Goal: Task Accomplishment & Management: Manage account settings

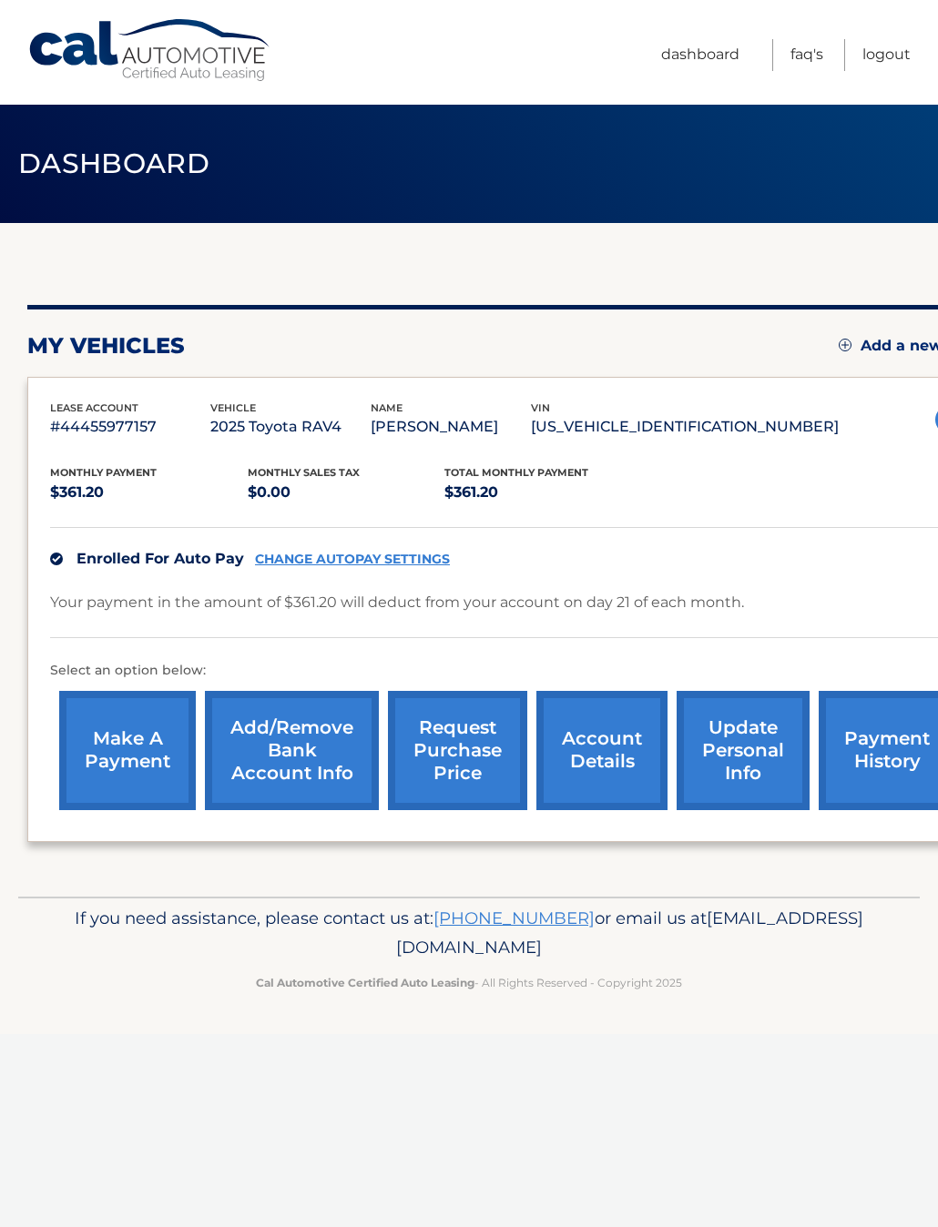
click at [107, 563] on span "Enrolled For Auto Pay" at bounding box center [160, 558] width 168 height 17
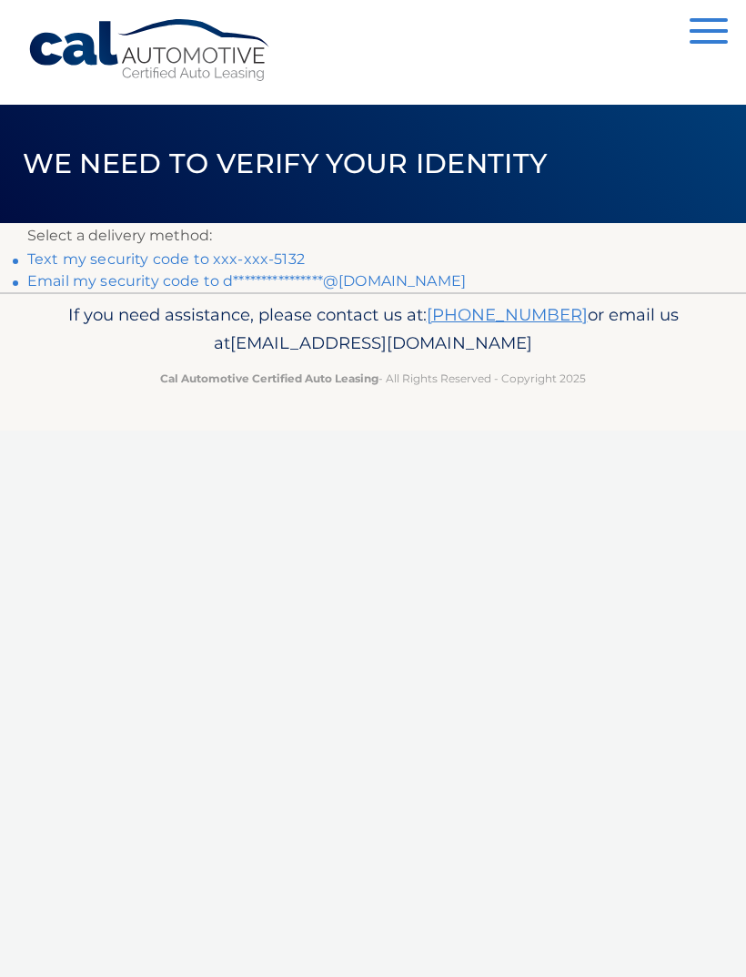
click at [77, 256] on link "Text my security code to xxx-xxx-5132" at bounding box center [166, 258] width 278 height 17
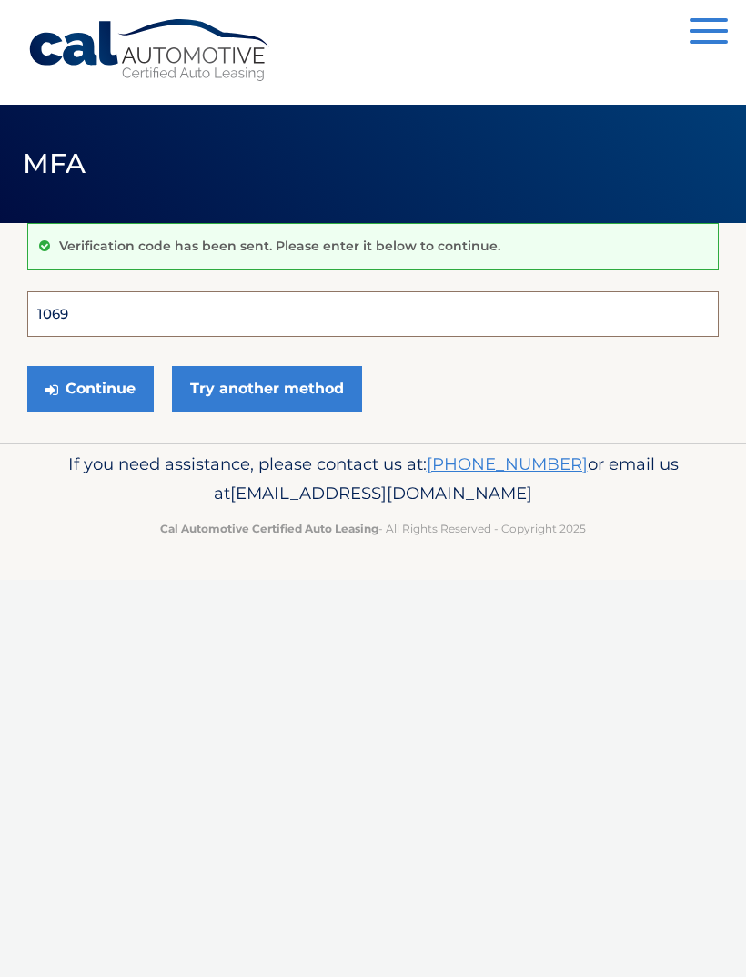
type input "106994"
click at [90, 388] on button "Continue" at bounding box center [90, 389] width 127 height 46
click at [96, 398] on button "Continue" at bounding box center [90, 389] width 127 height 46
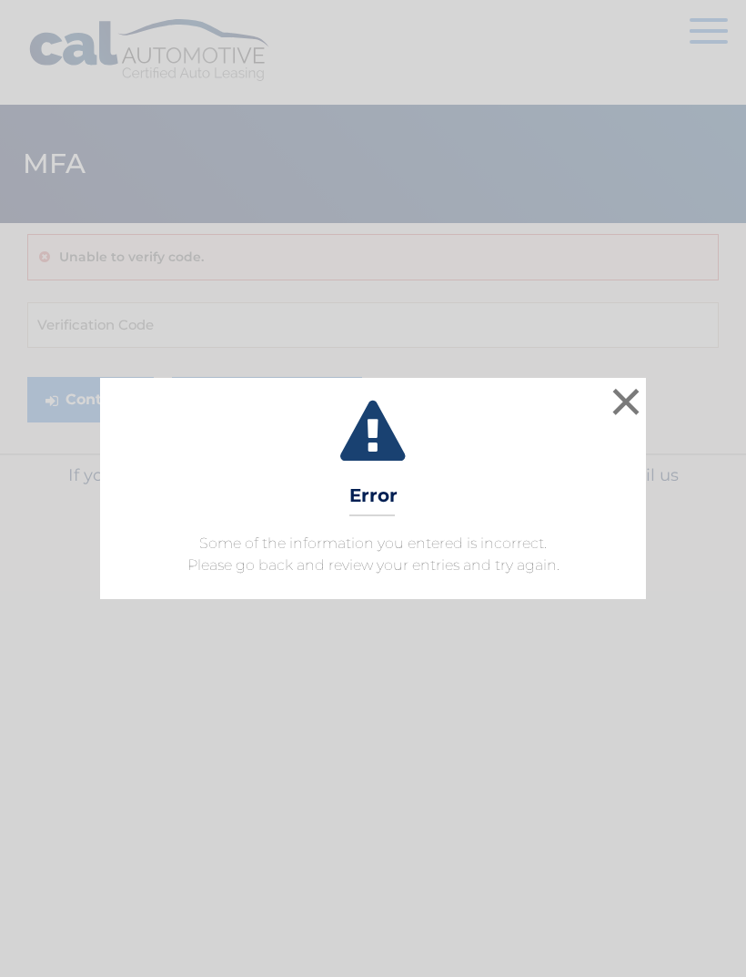
click at [626, 397] on button "×" at bounding box center [626, 401] width 36 height 36
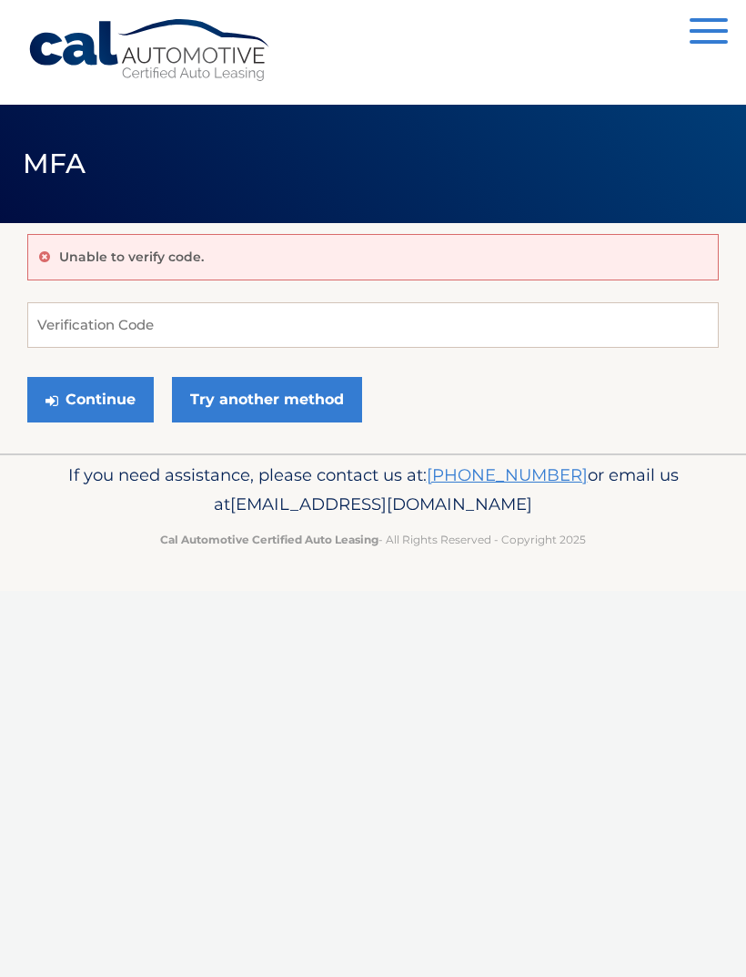
click at [218, 406] on link "Try another method" at bounding box center [267, 400] width 190 height 46
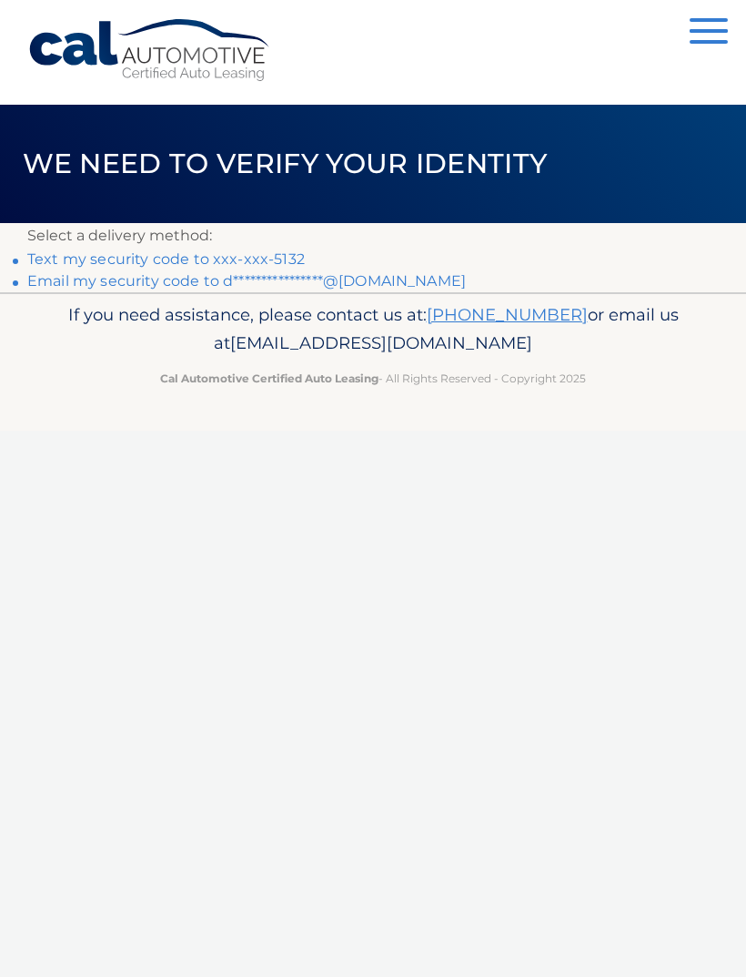
click at [59, 259] on link "Text my security code to xxx-xxx-5132" at bounding box center [166, 258] width 278 height 17
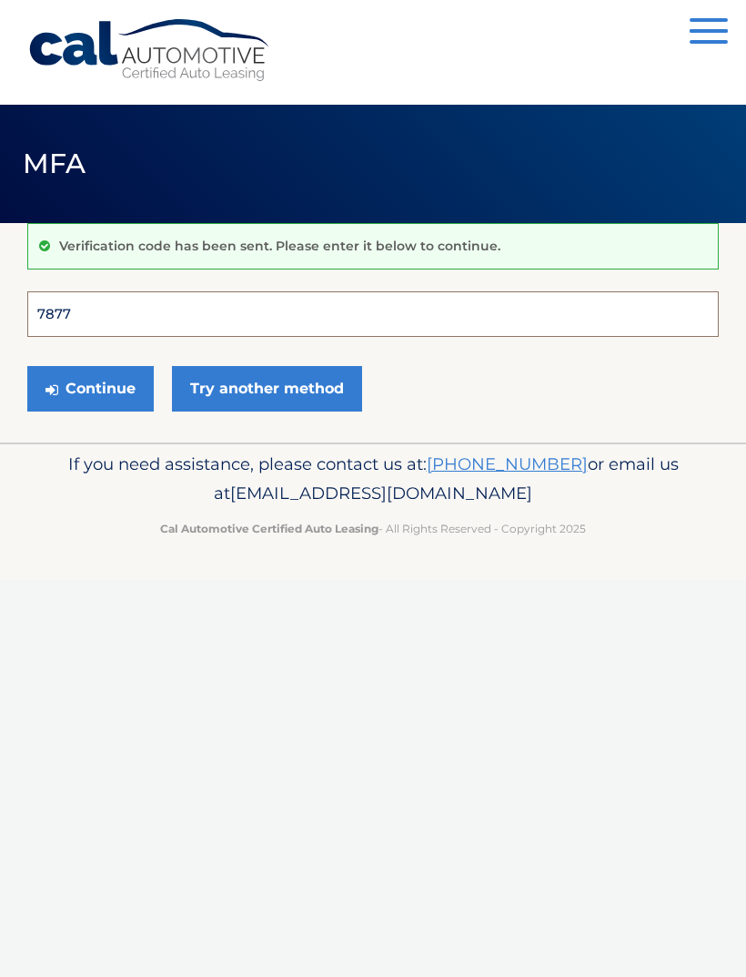
type input "787735"
click at [90, 388] on button "Continue" at bounding box center [90, 389] width 127 height 46
click at [101, 396] on button "Continue" at bounding box center [90, 389] width 127 height 46
click at [67, 74] on link "Cal Automotive" at bounding box center [150, 50] width 246 height 65
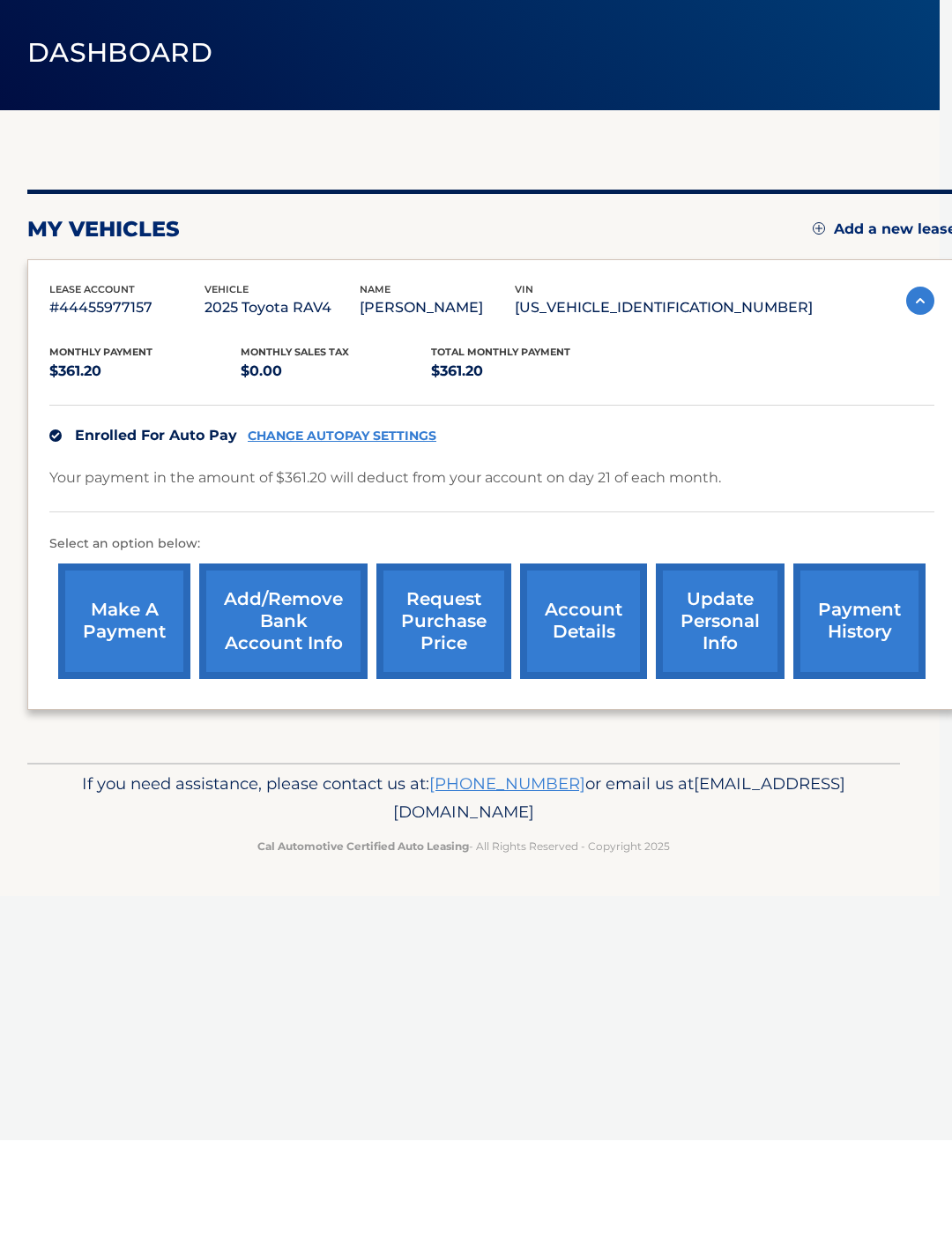
scroll to position [0, 13]
